Goal: Register for event/course

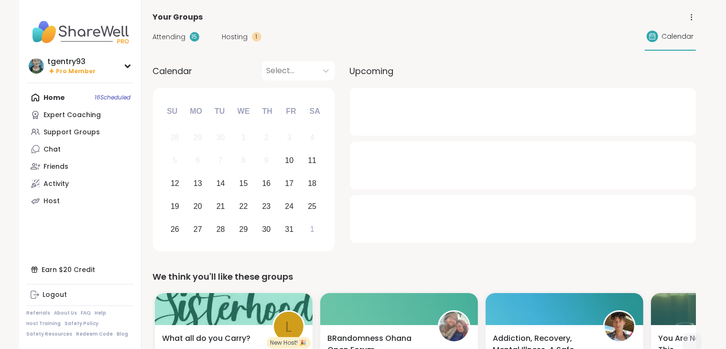
click at [250, 32] on div "Hosting 1" at bounding box center [241, 37] width 39 height 10
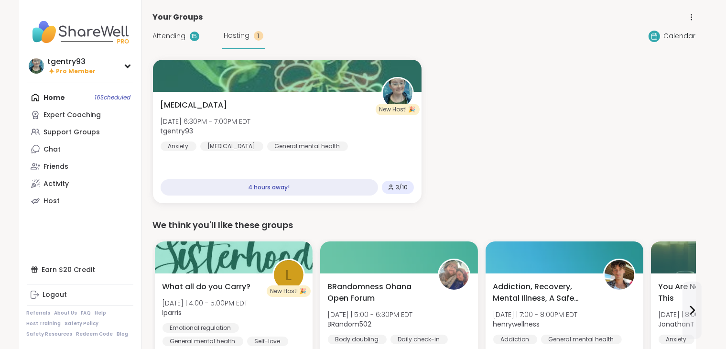
click at [175, 36] on span "Attending" at bounding box center [169, 36] width 33 height 10
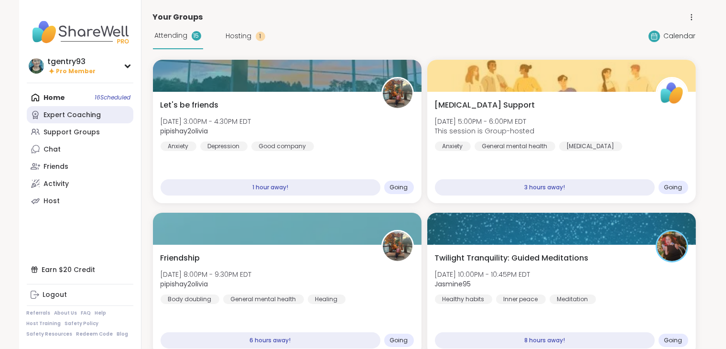
click at [94, 117] on div "Expert Coaching" at bounding box center [72, 115] width 57 height 10
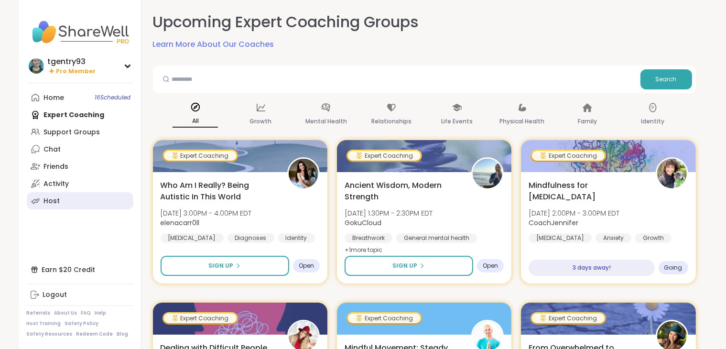
drag, startPoint x: 77, startPoint y: 199, endPoint x: 61, endPoint y: 200, distance: 15.8
click at [61, 200] on link "Host" at bounding box center [80, 200] width 107 height 17
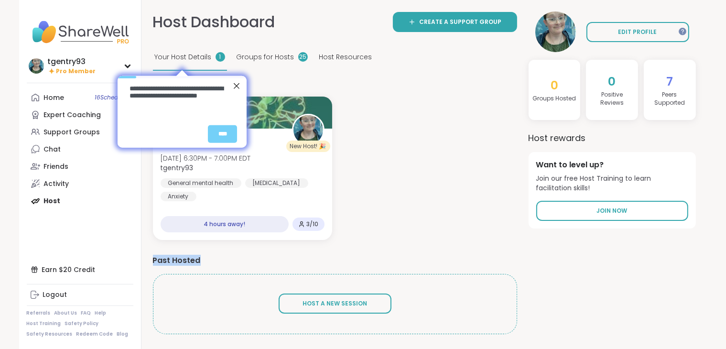
drag, startPoint x: 360, startPoint y: 235, endPoint x: 358, endPoint y: 248, distance: 12.6
click at [358, 248] on div "Your Upcoming Groups New Host! 🎉 [MEDICAL_DATA] [DATE] 6:30PM - 7:00PM EDT tgen…" at bounding box center [335, 208] width 364 height 252
click at [217, 133] on div "****" at bounding box center [222, 134] width 29 height 18
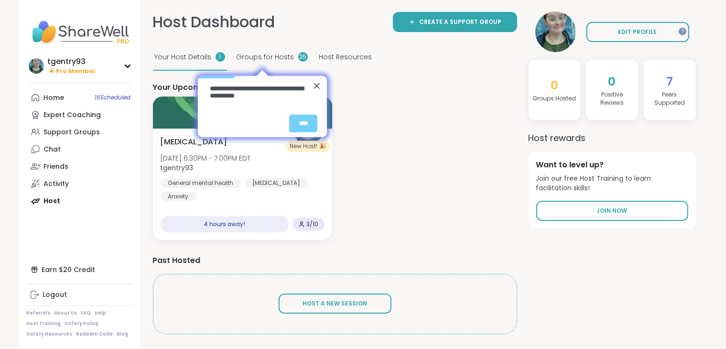
click at [267, 54] on span "Groups for Hosts" at bounding box center [266, 57] width 58 height 10
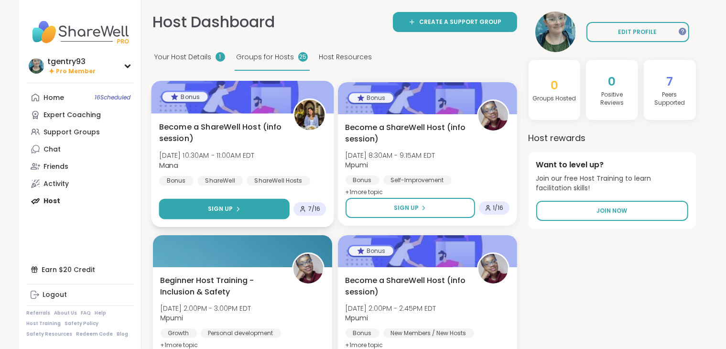
click at [235, 207] on icon at bounding box center [238, 209] width 6 height 6
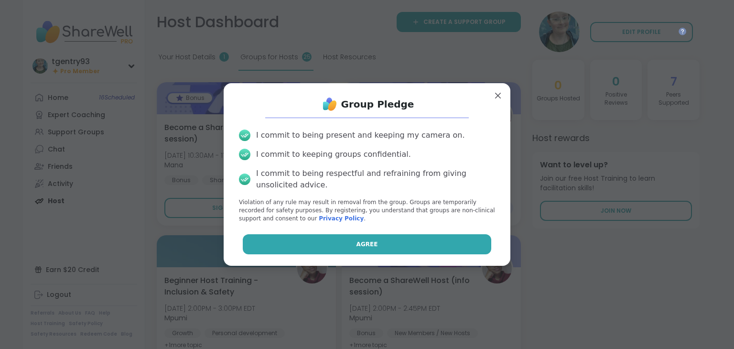
click at [327, 249] on button "Agree" at bounding box center [367, 244] width 249 height 20
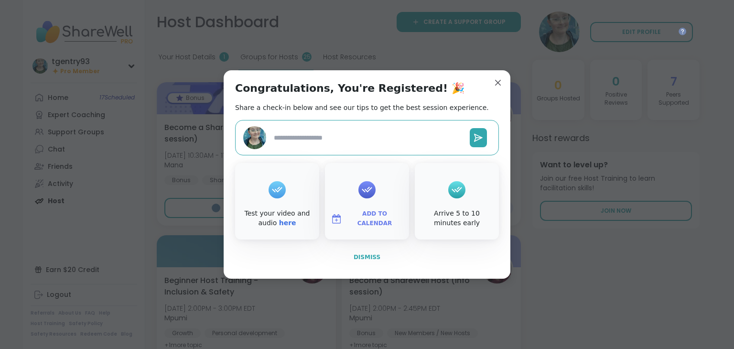
click at [364, 258] on span "Dismiss" at bounding box center [367, 257] width 27 height 7
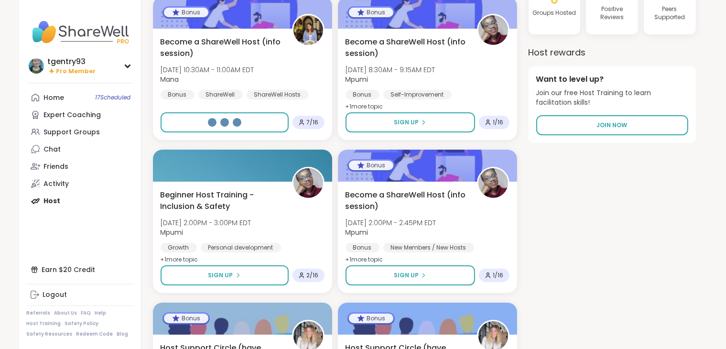
scroll to position [43, 0]
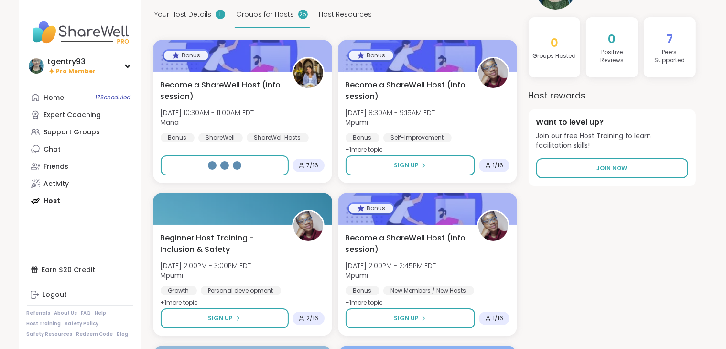
click at [203, 16] on span "Your Host Details" at bounding box center [183, 15] width 57 height 10
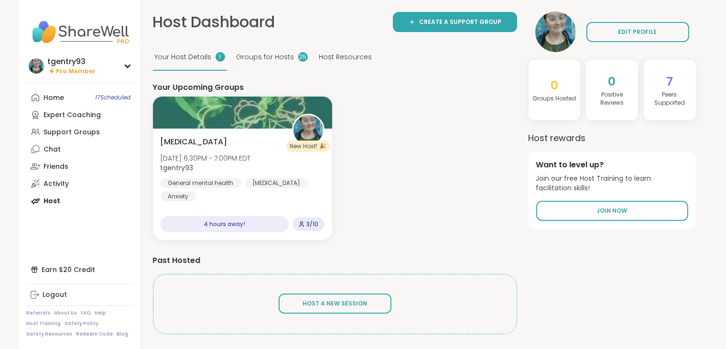
click at [255, 61] on span "Groups for Hosts" at bounding box center [266, 57] width 58 height 10
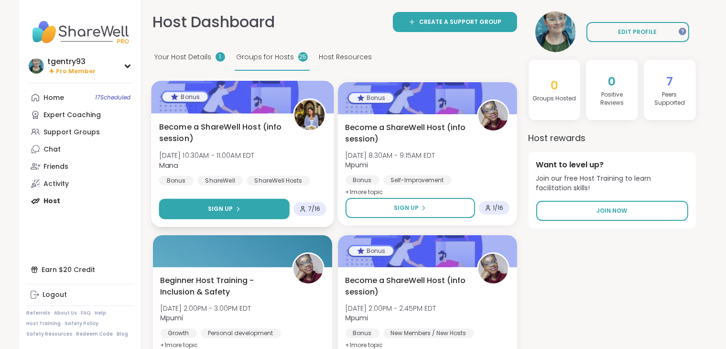
click at [216, 207] on span "Sign Up" at bounding box center [219, 209] width 25 height 9
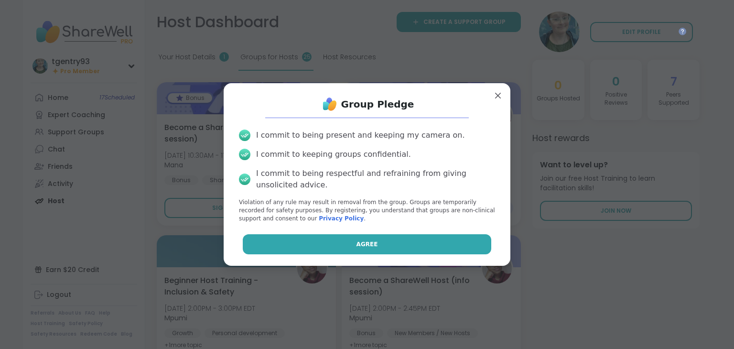
click at [284, 234] on button "Agree" at bounding box center [367, 244] width 249 height 20
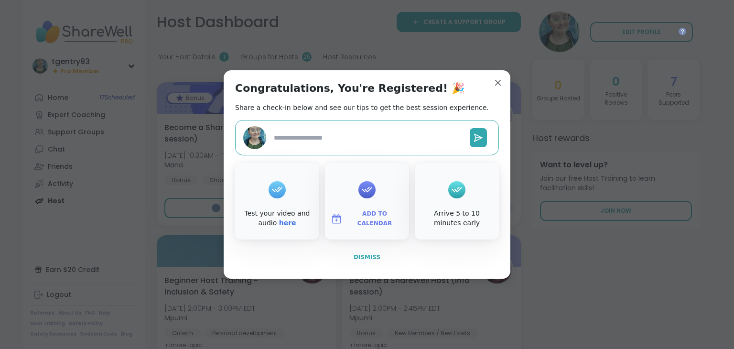
click at [321, 252] on button "Dismiss" at bounding box center [367, 257] width 264 height 20
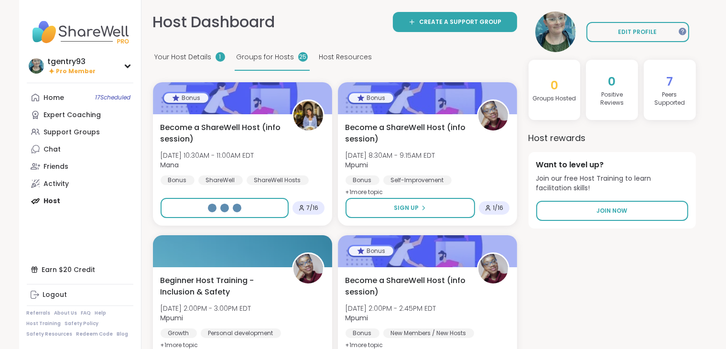
click at [340, 55] on span "Host Resources" at bounding box center [345, 57] width 53 height 10
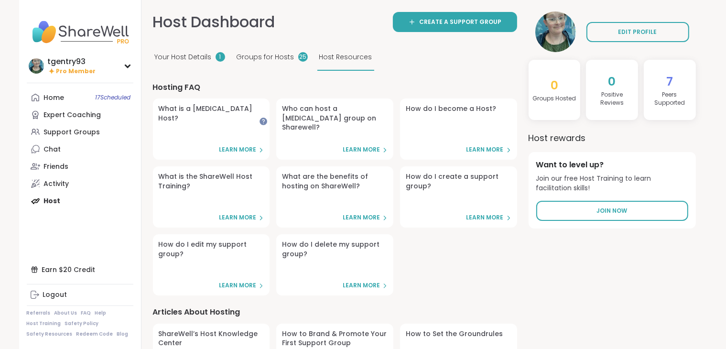
click at [278, 59] on span "Groups for Hosts" at bounding box center [266, 57] width 58 height 10
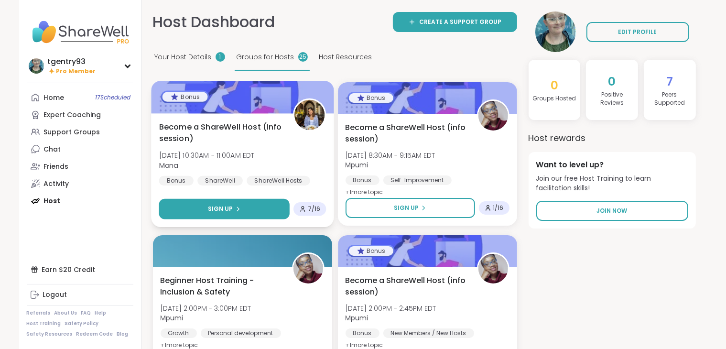
click at [206, 210] on button "Sign Up" at bounding box center [224, 209] width 131 height 21
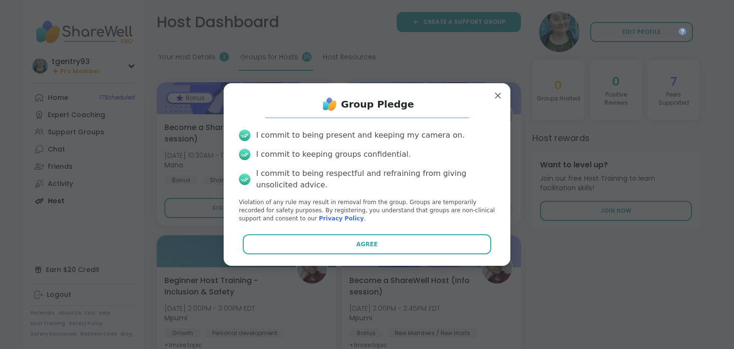
click at [295, 255] on div "Group Pledge I commit to being present and keeping my camera on. I commit to ke…" at bounding box center [367, 174] width 272 height 167
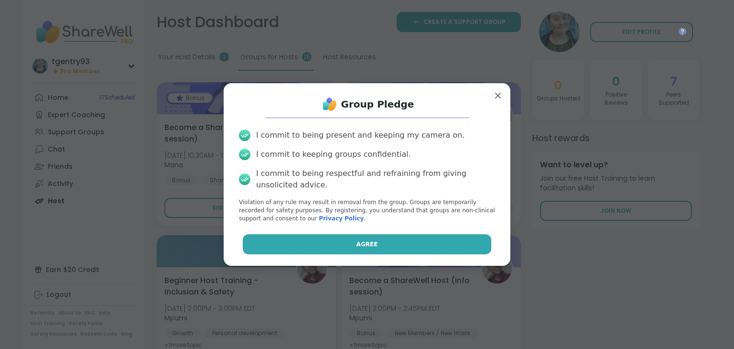
click at [331, 248] on button "Agree" at bounding box center [367, 244] width 249 height 20
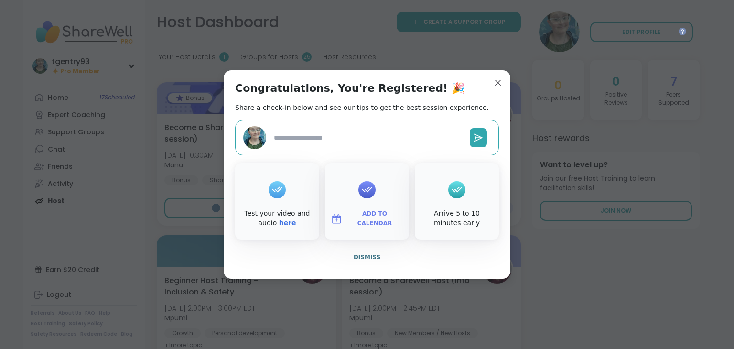
type textarea "*"
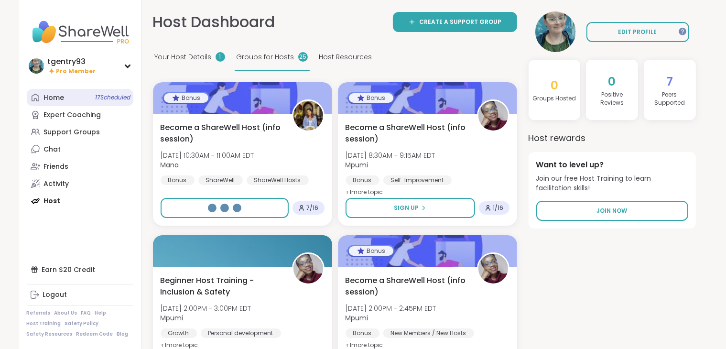
click at [120, 99] on span "17 Scheduled" at bounding box center [113, 98] width 35 height 8
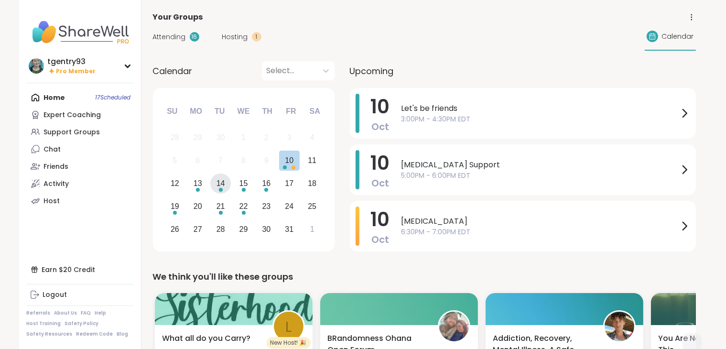
click at [217, 183] on div "14" at bounding box center [221, 183] width 9 height 13
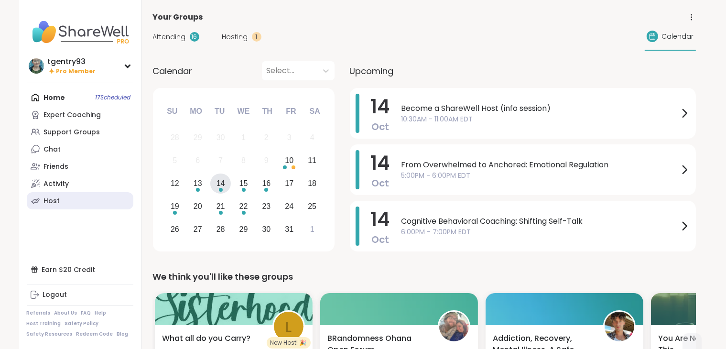
click at [92, 197] on link "Host" at bounding box center [80, 200] width 107 height 17
